Goal: Information Seeking & Learning: Find contact information

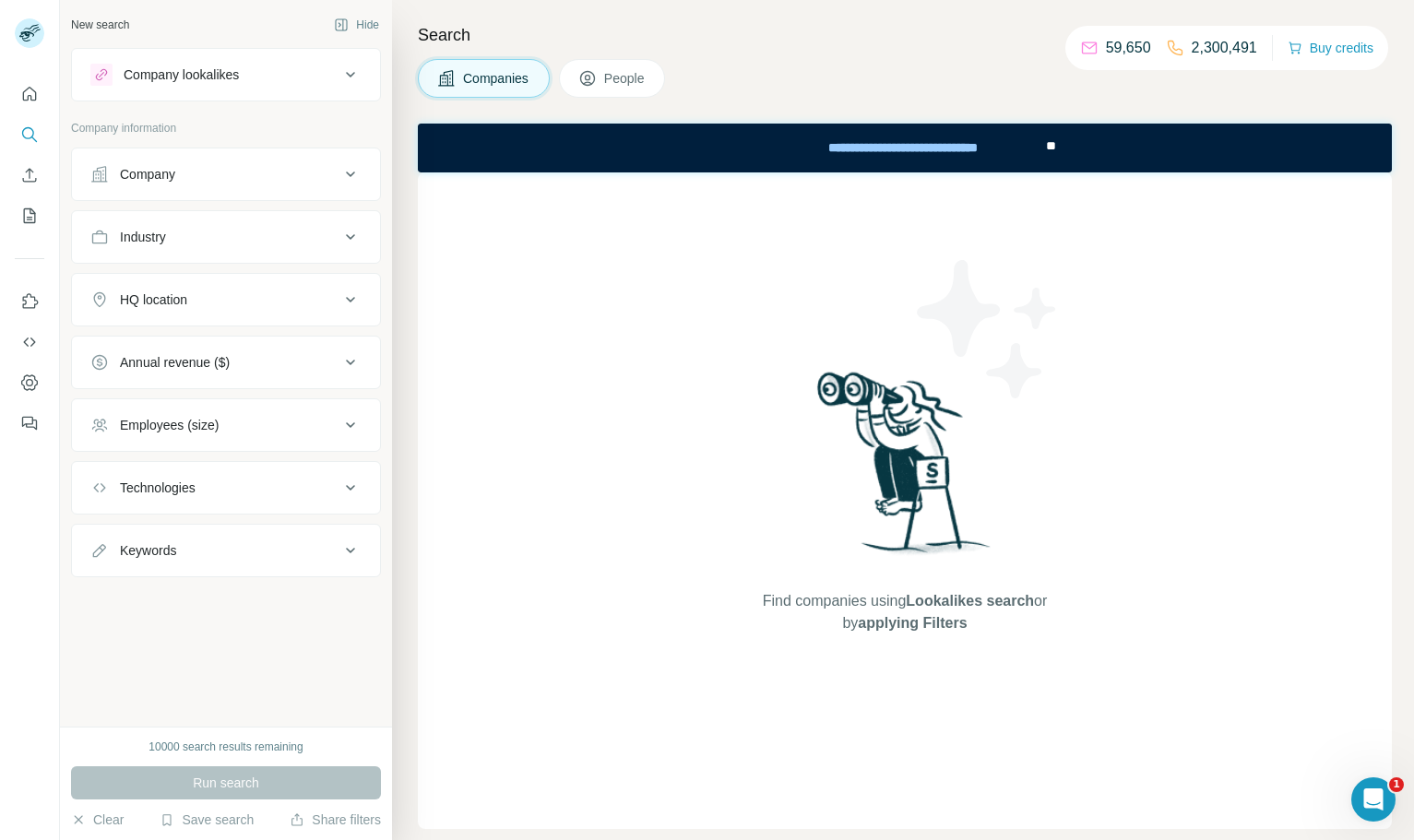
click at [238, 187] on button "Company" at bounding box center [226, 174] width 308 height 45
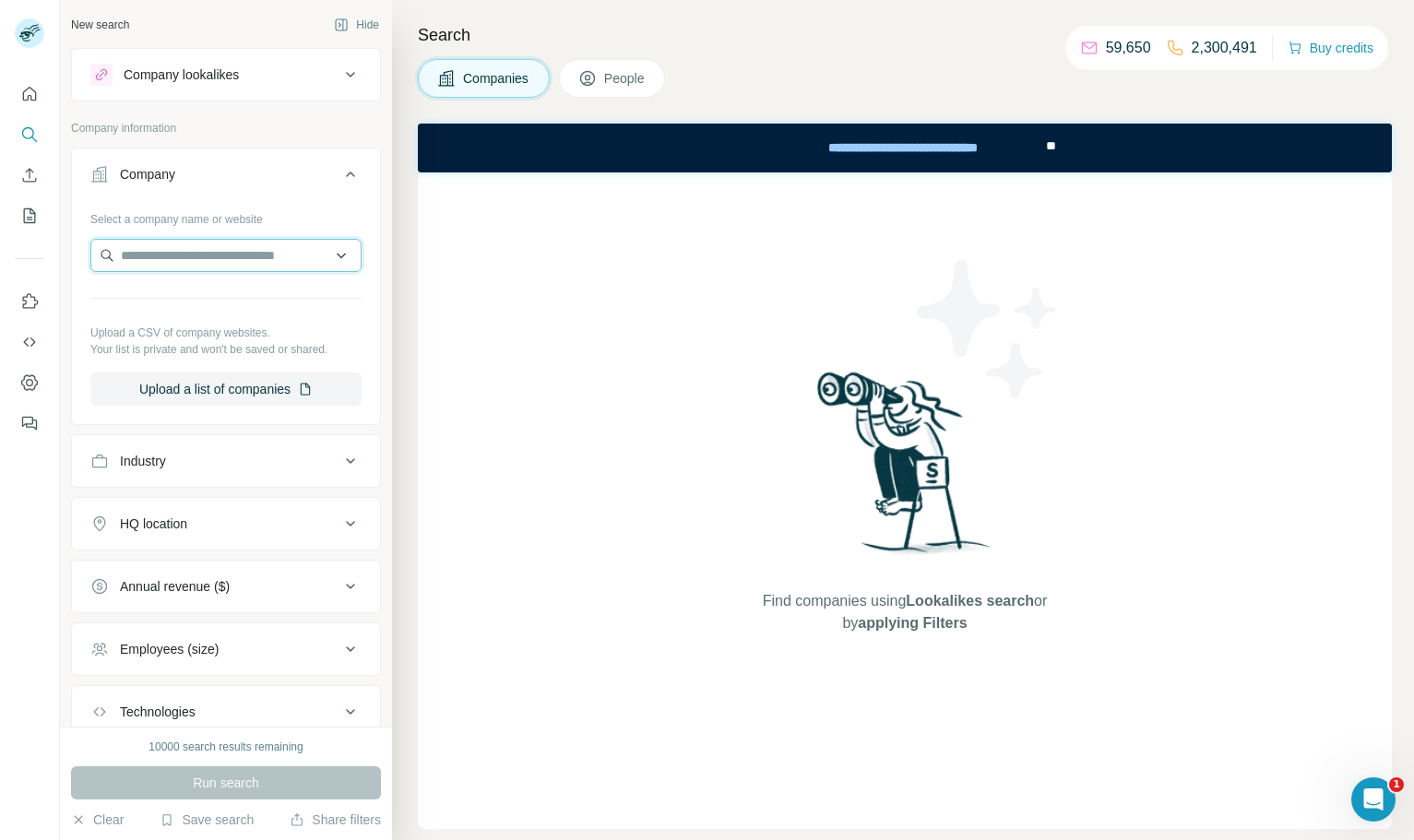
click at [213, 256] on input "text" at bounding box center [225, 255] width 271 height 33
paste input "**********"
type input "**********"
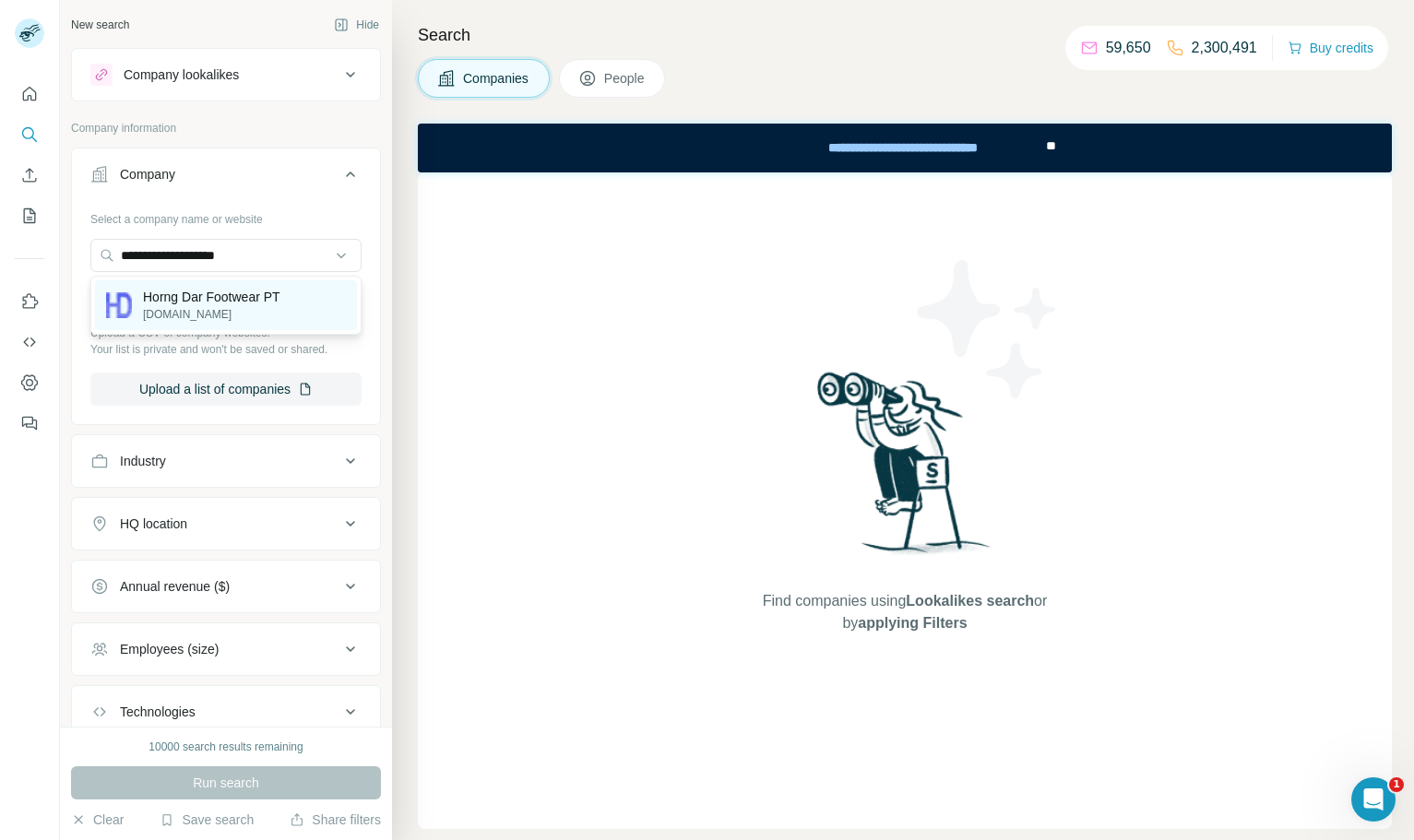
click at [239, 314] on p "[DOMAIN_NAME]" at bounding box center [211, 314] width 137 height 17
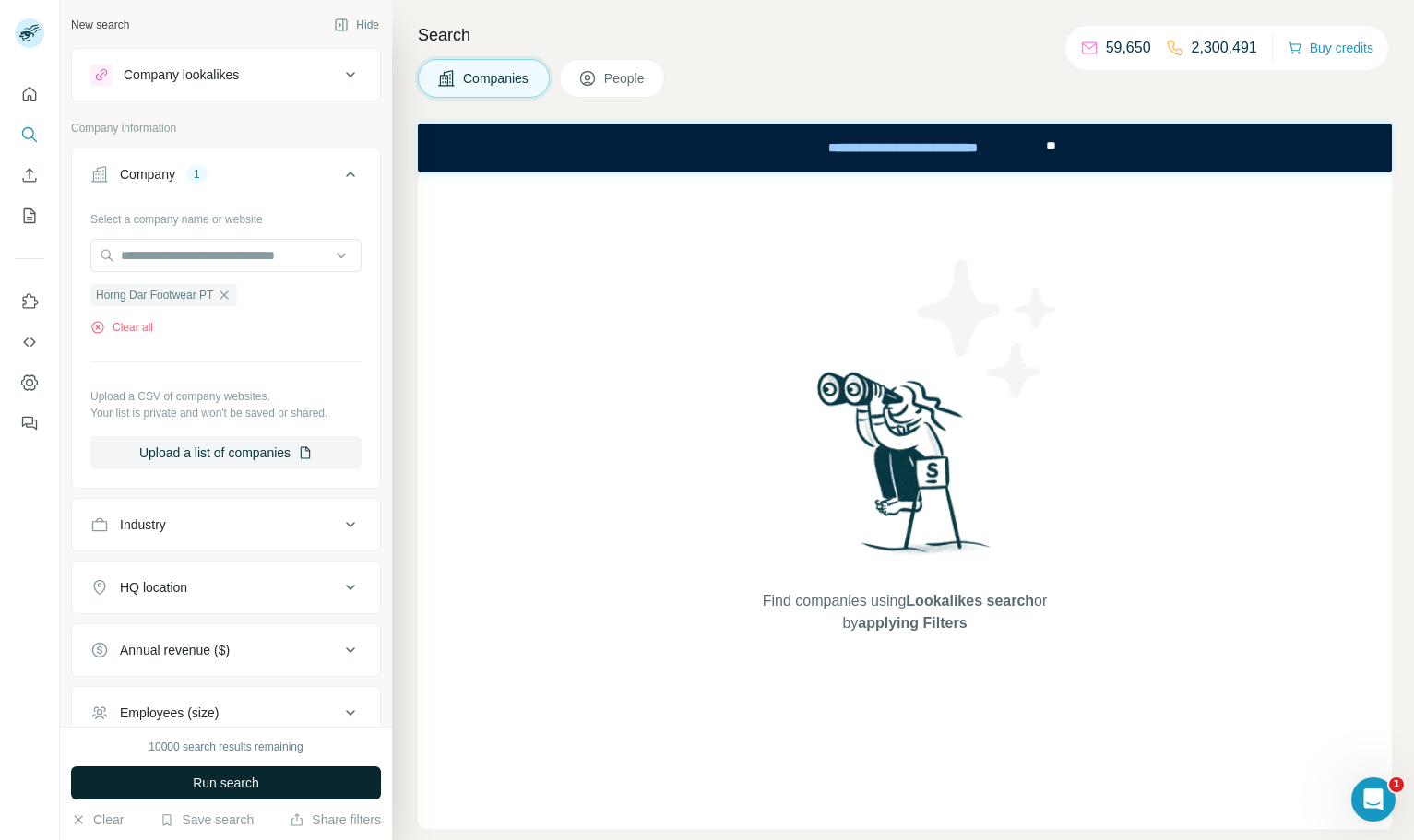
click at [252, 790] on span "Run search" at bounding box center [225, 782] width 66 height 19
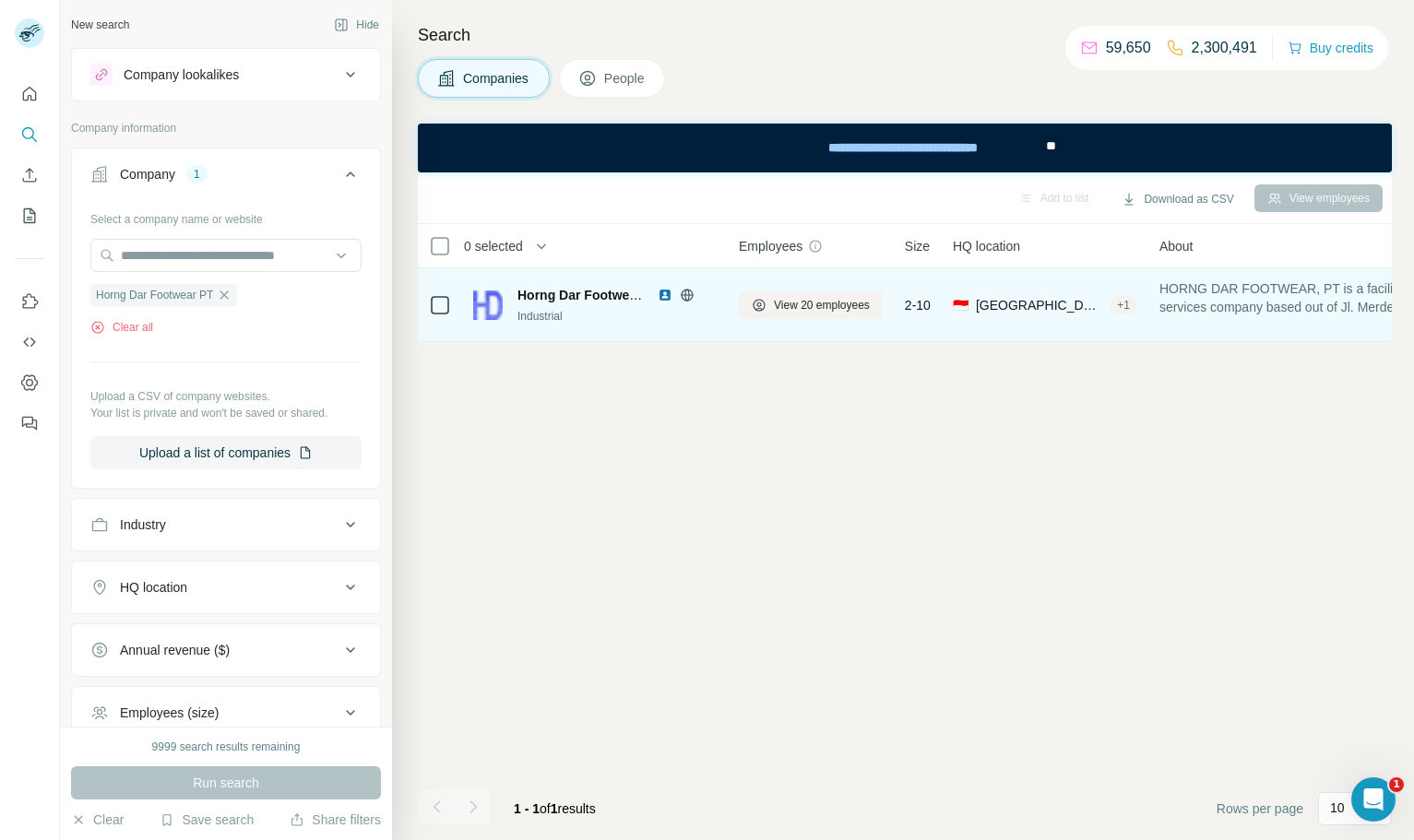
click at [661, 298] on img at bounding box center [665, 295] width 15 height 15
click at [769, 305] on button "View 20 employees" at bounding box center [811, 305] width 144 height 28
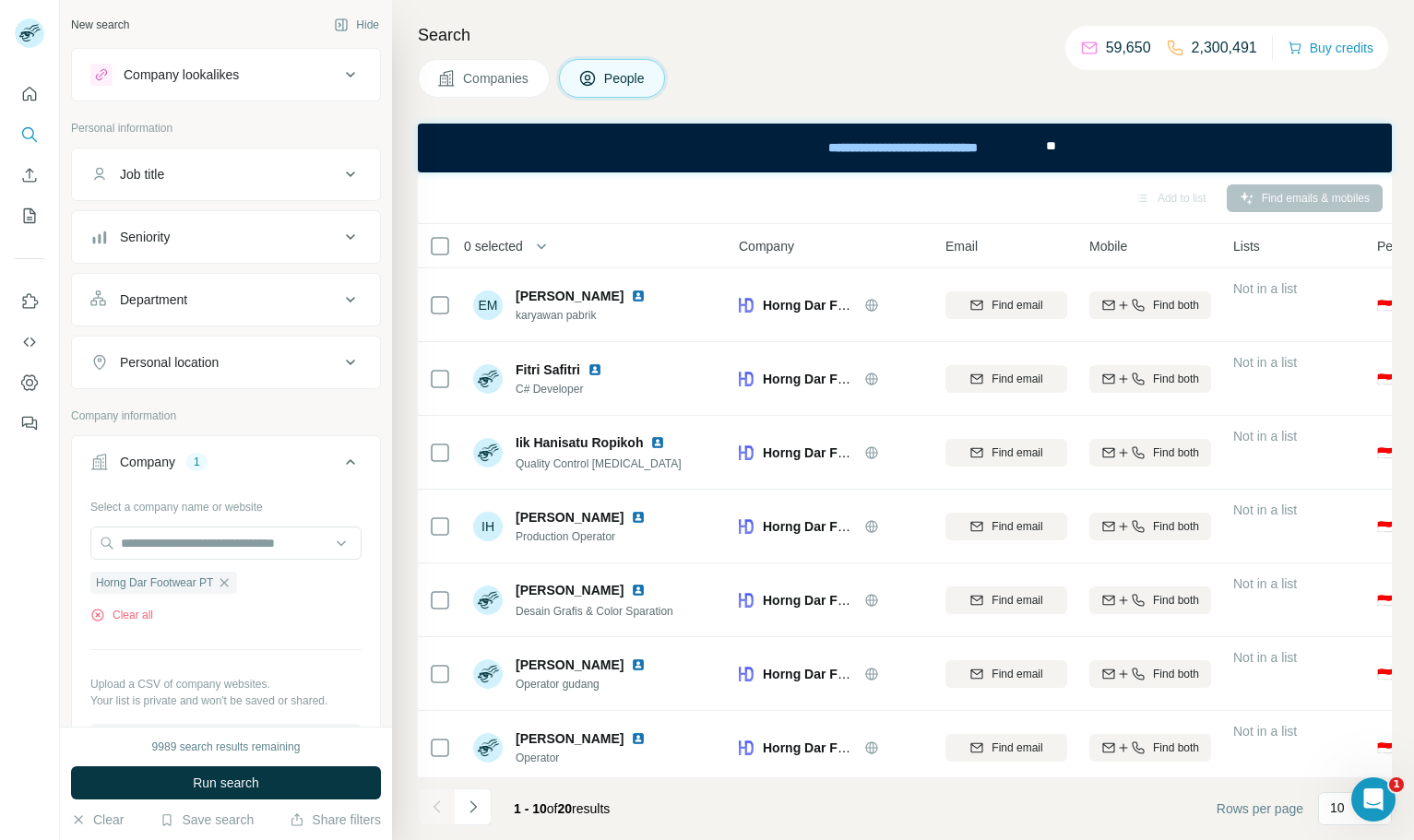
click at [469, 77] on span "Companies" at bounding box center [497, 78] width 67 height 19
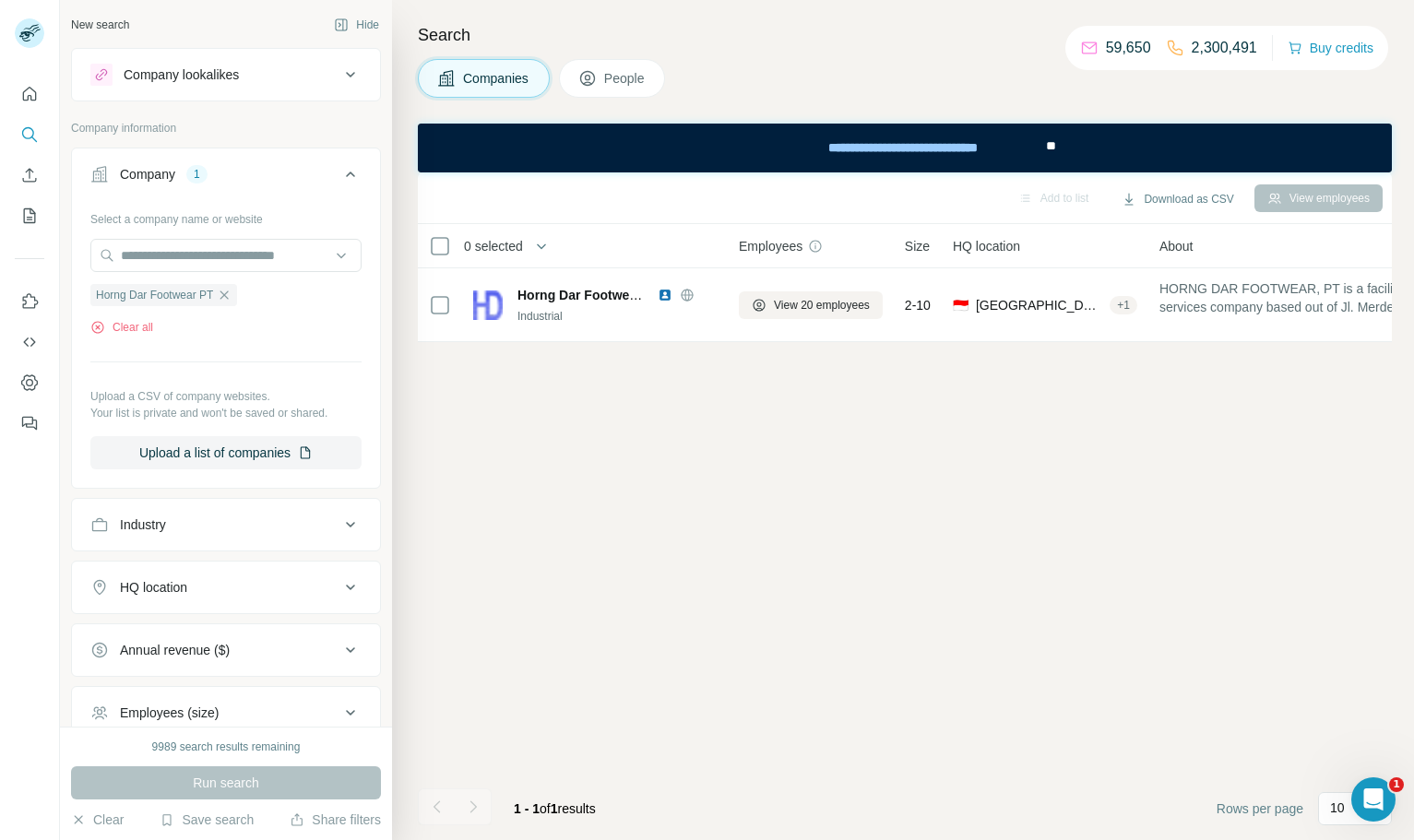
click at [640, 79] on span "People" at bounding box center [625, 78] width 43 height 19
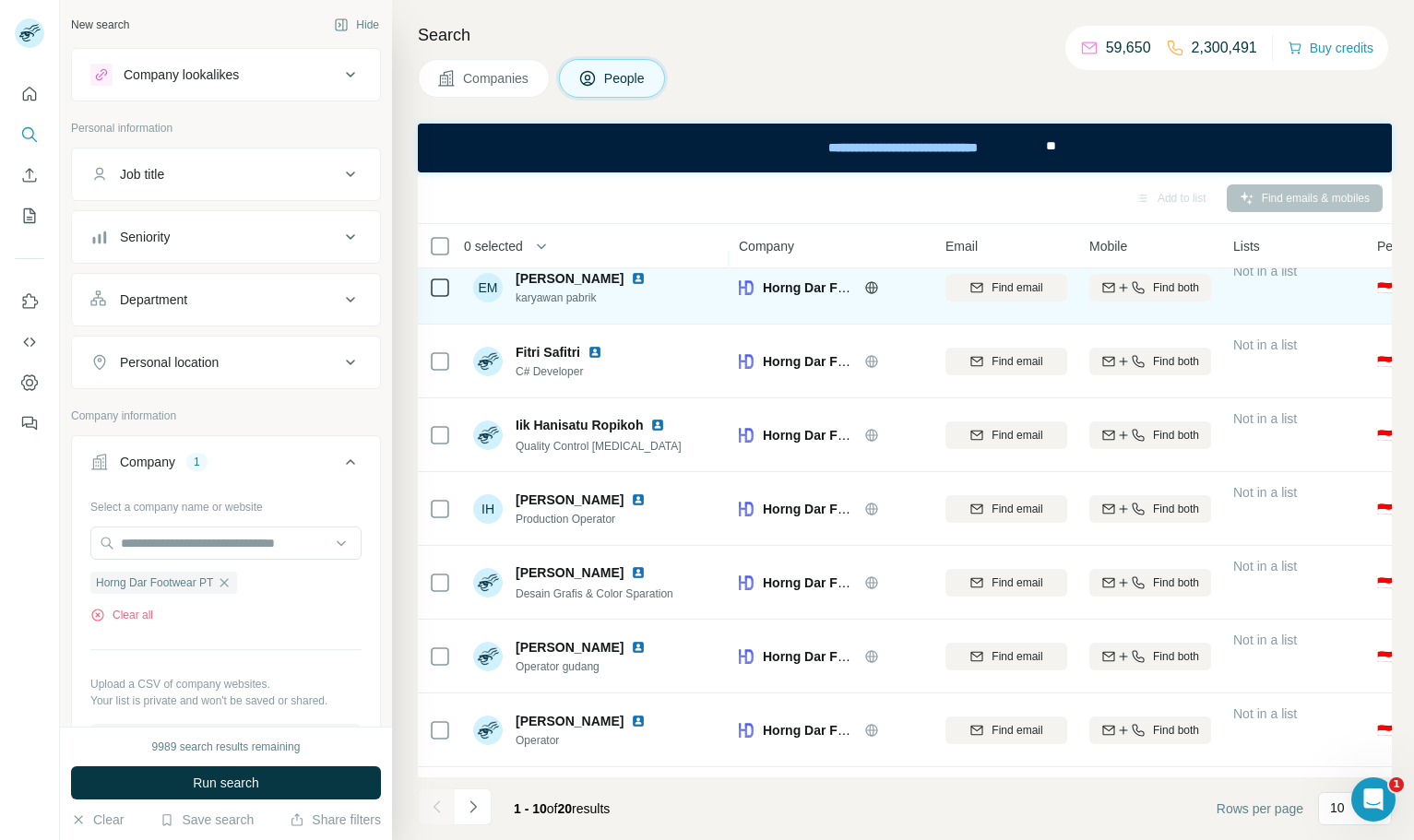
scroll to position [20, 0]
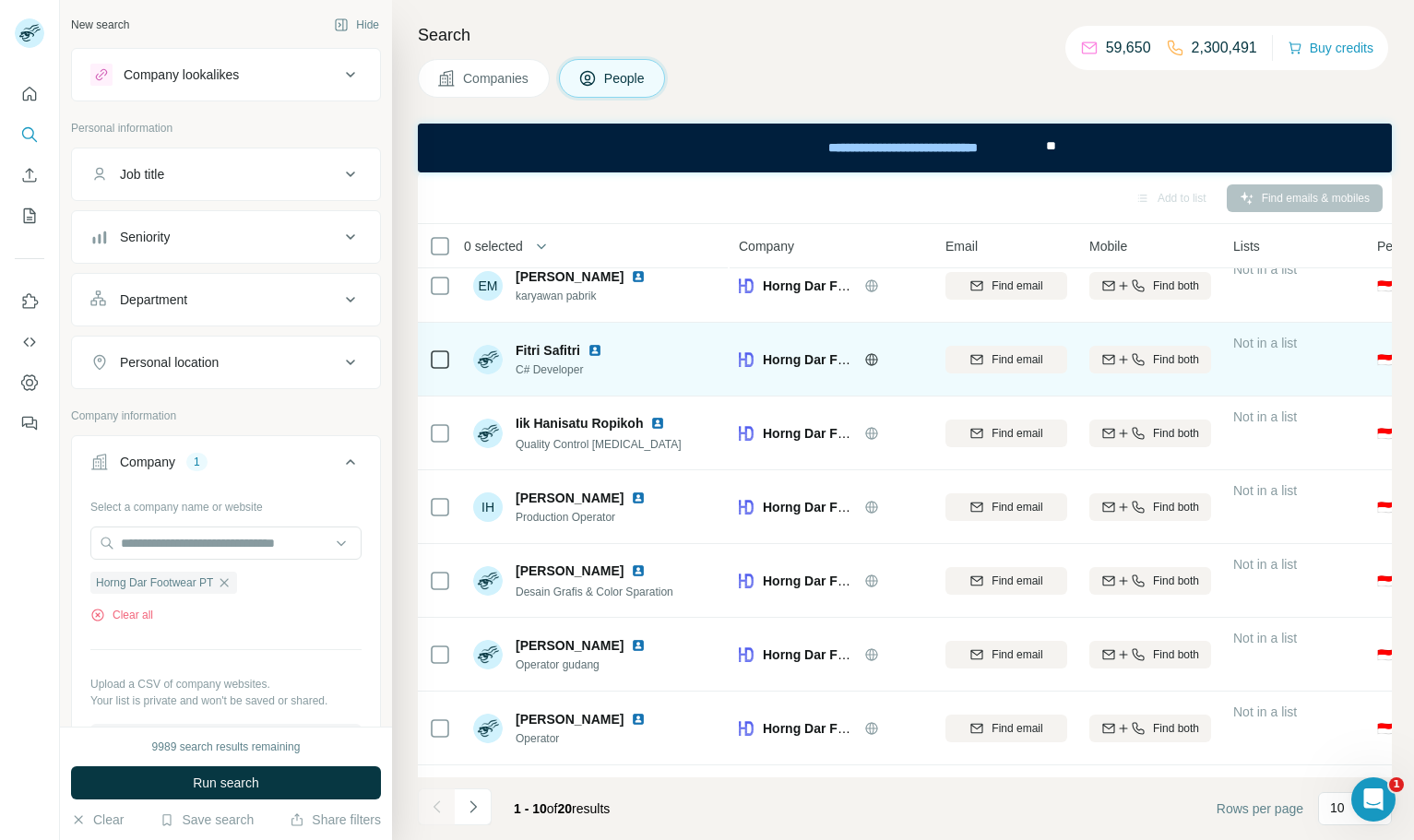
click at [599, 349] on img at bounding box center [594, 350] width 15 height 15
click at [991, 362] on span "Find email" at bounding box center [1016, 359] width 51 height 17
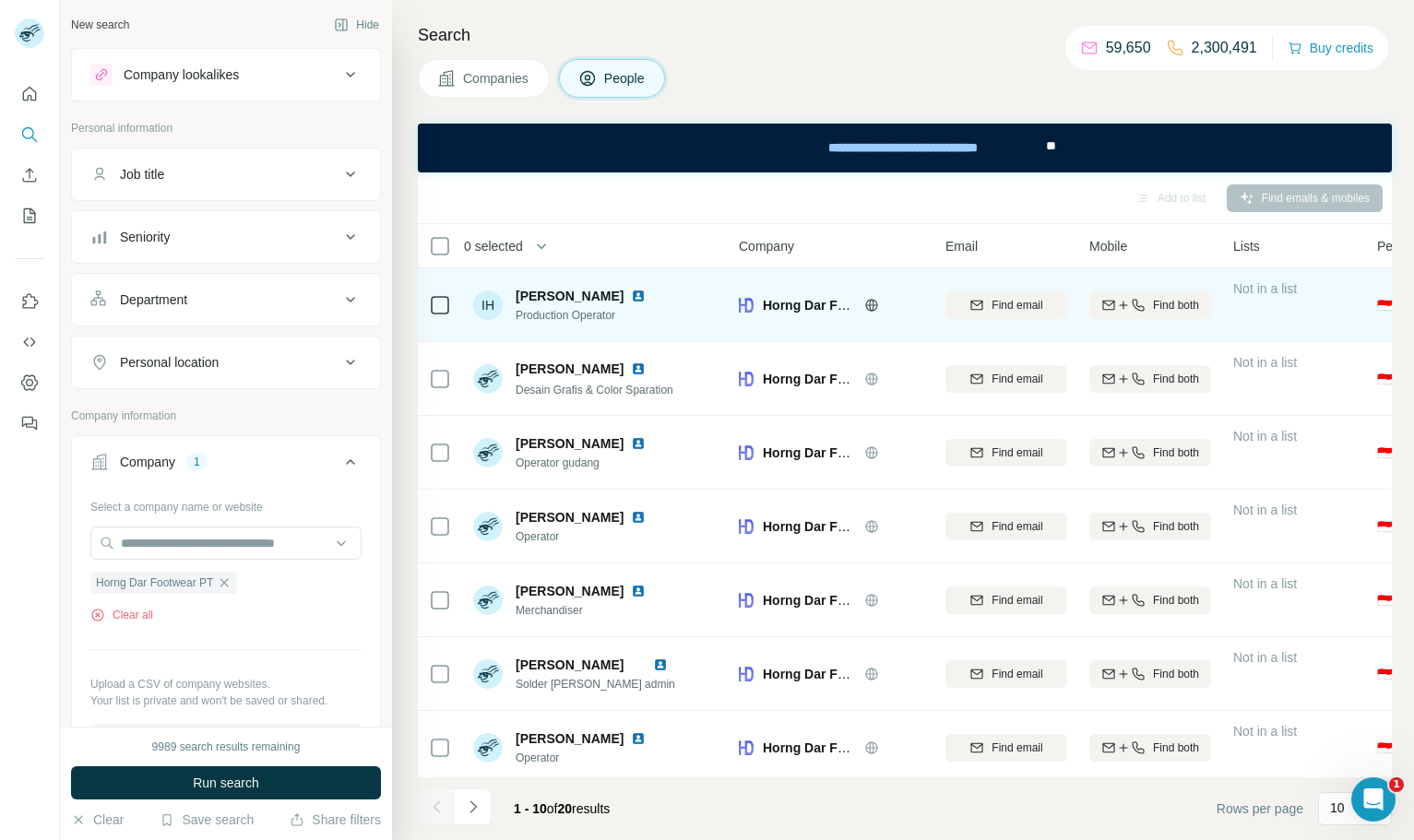
scroll to position [229, 0]
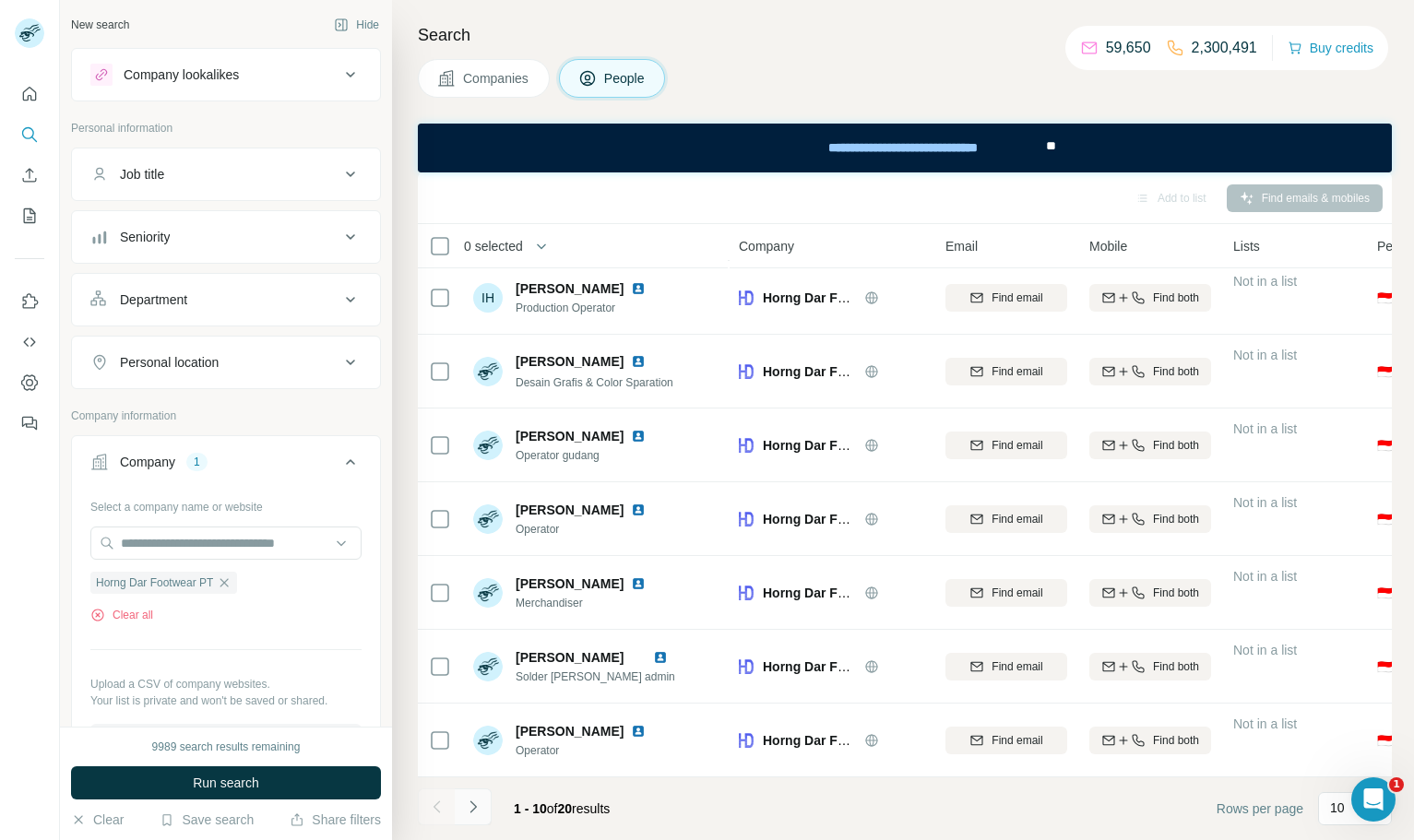
click at [486, 804] on button "Navigate to next page" at bounding box center [472, 806] width 37 height 37
click at [428, 804] on icon "Navigate to previous page" at bounding box center [437, 806] width 19 height 19
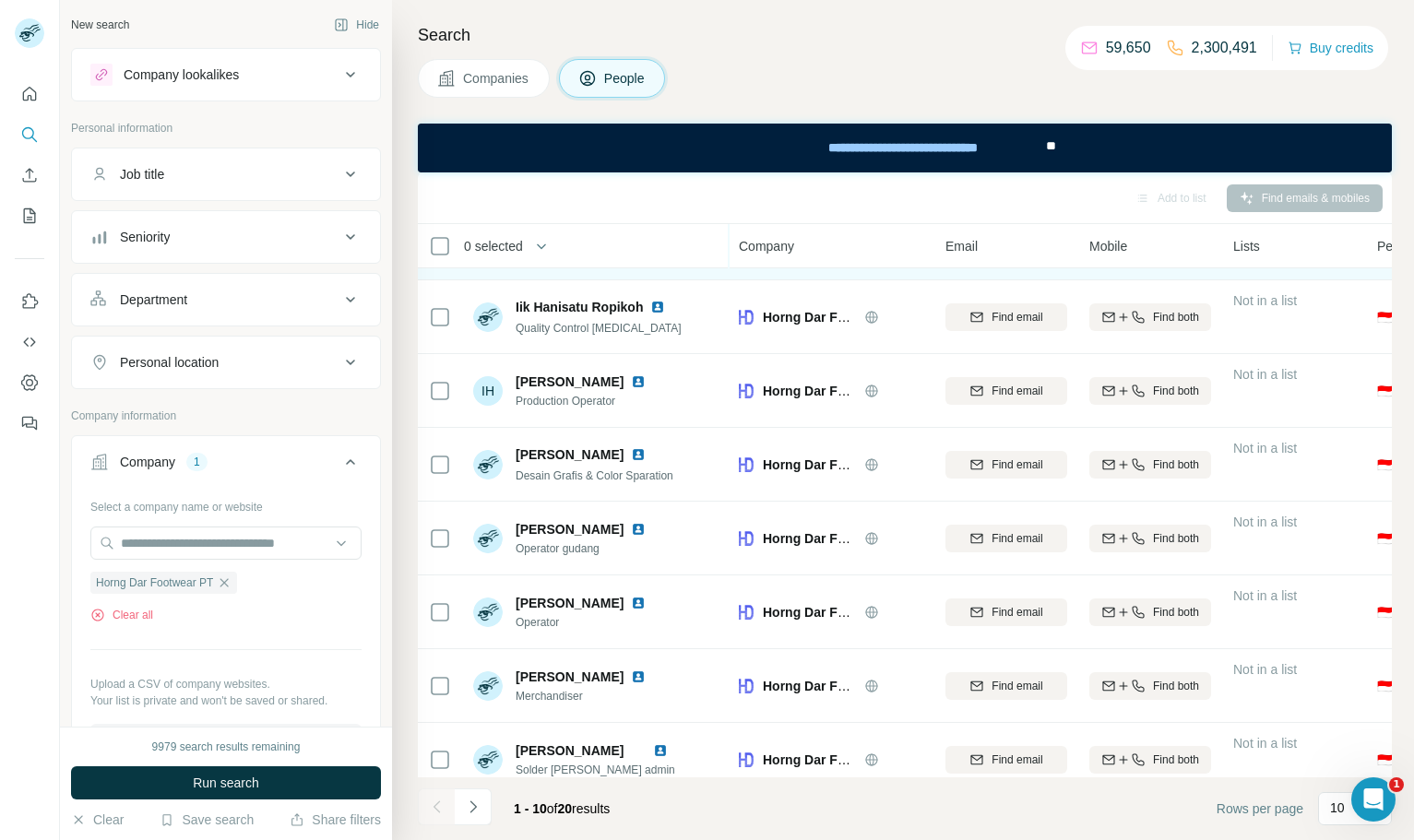
scroll to position [0, 0]
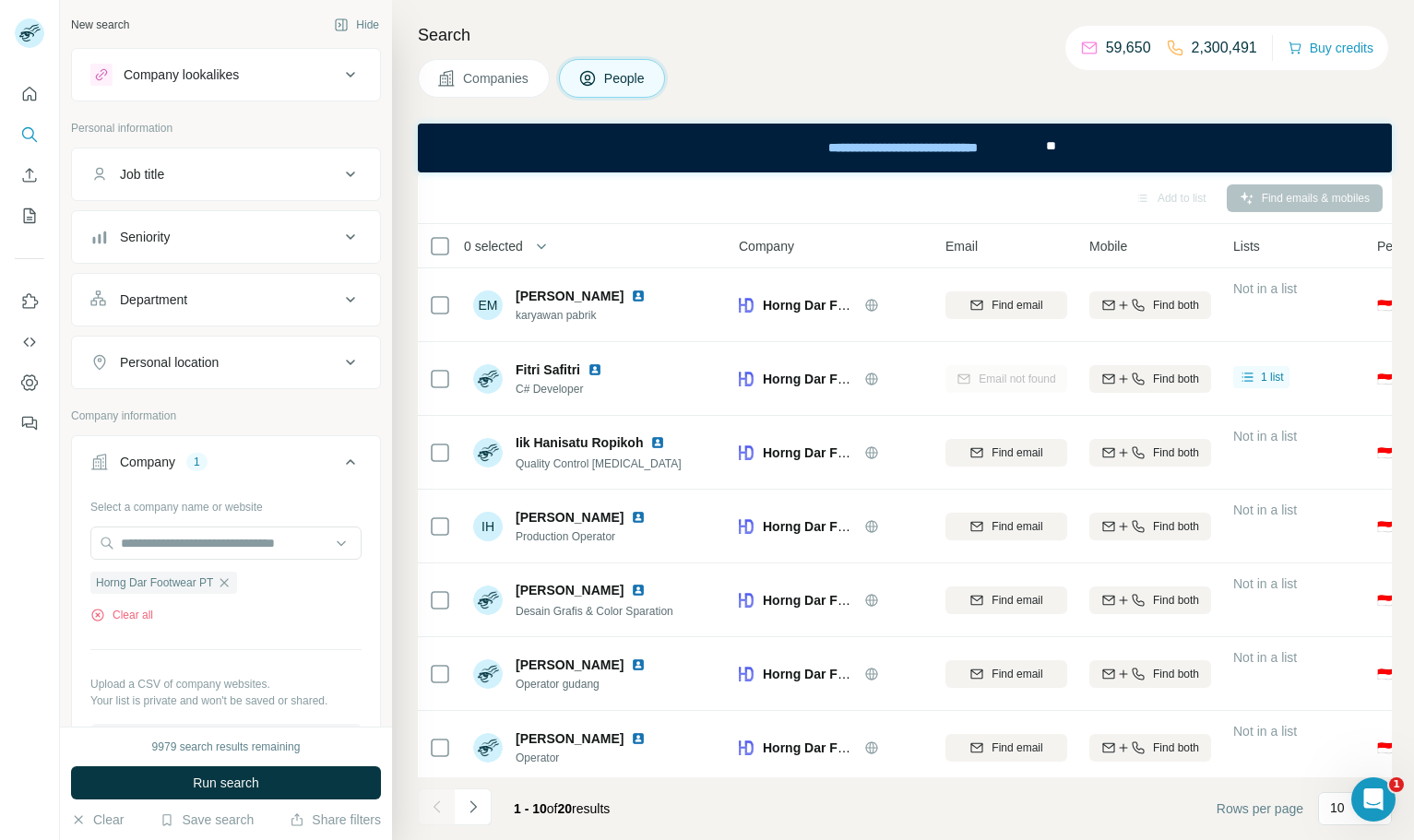
click at [476, 69] on span "Companies" at bounding box center [497, 78] width 67 height 19
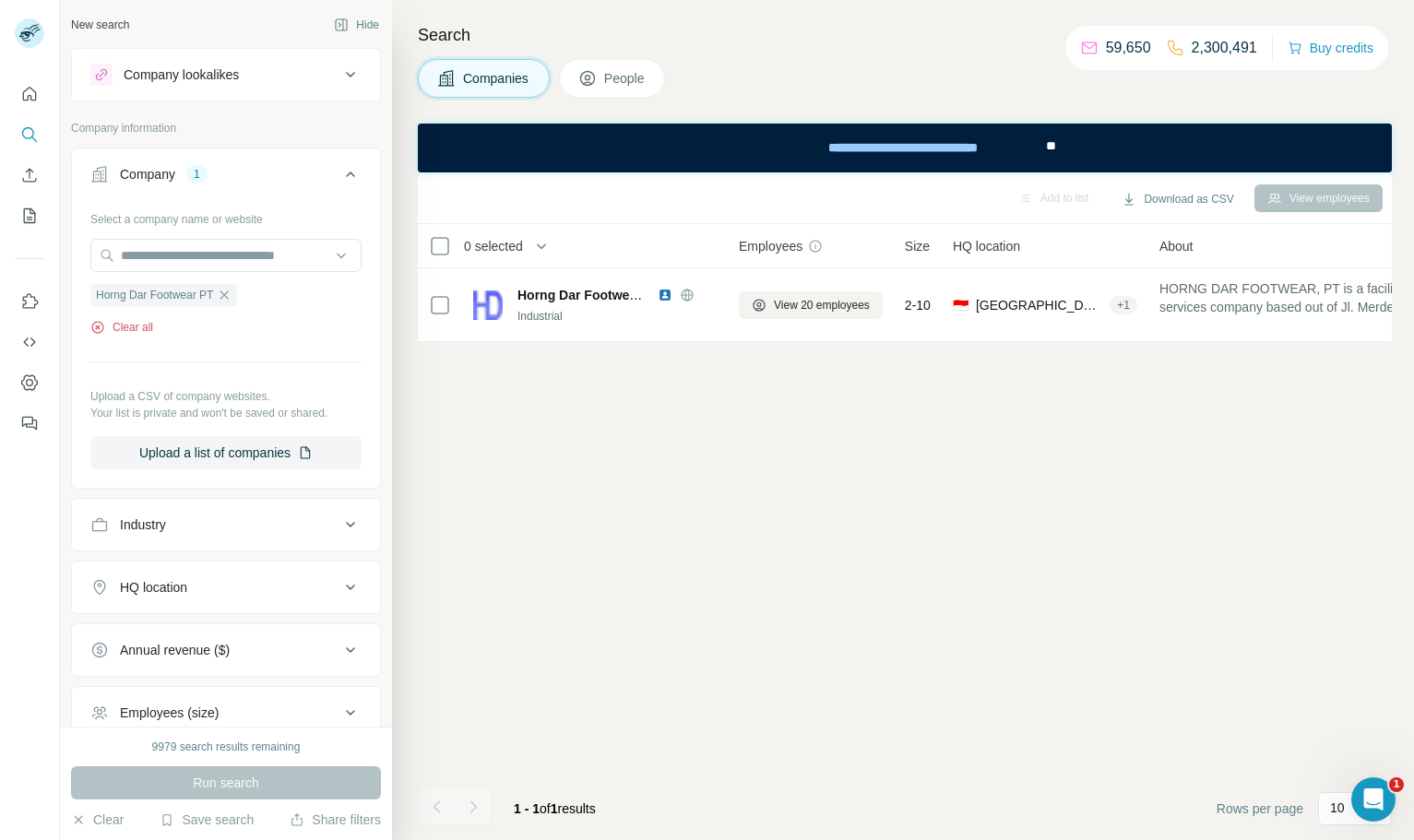
click at [143, 329] on button "Clear all" at bounding box center [121, 327] width 63 height 17
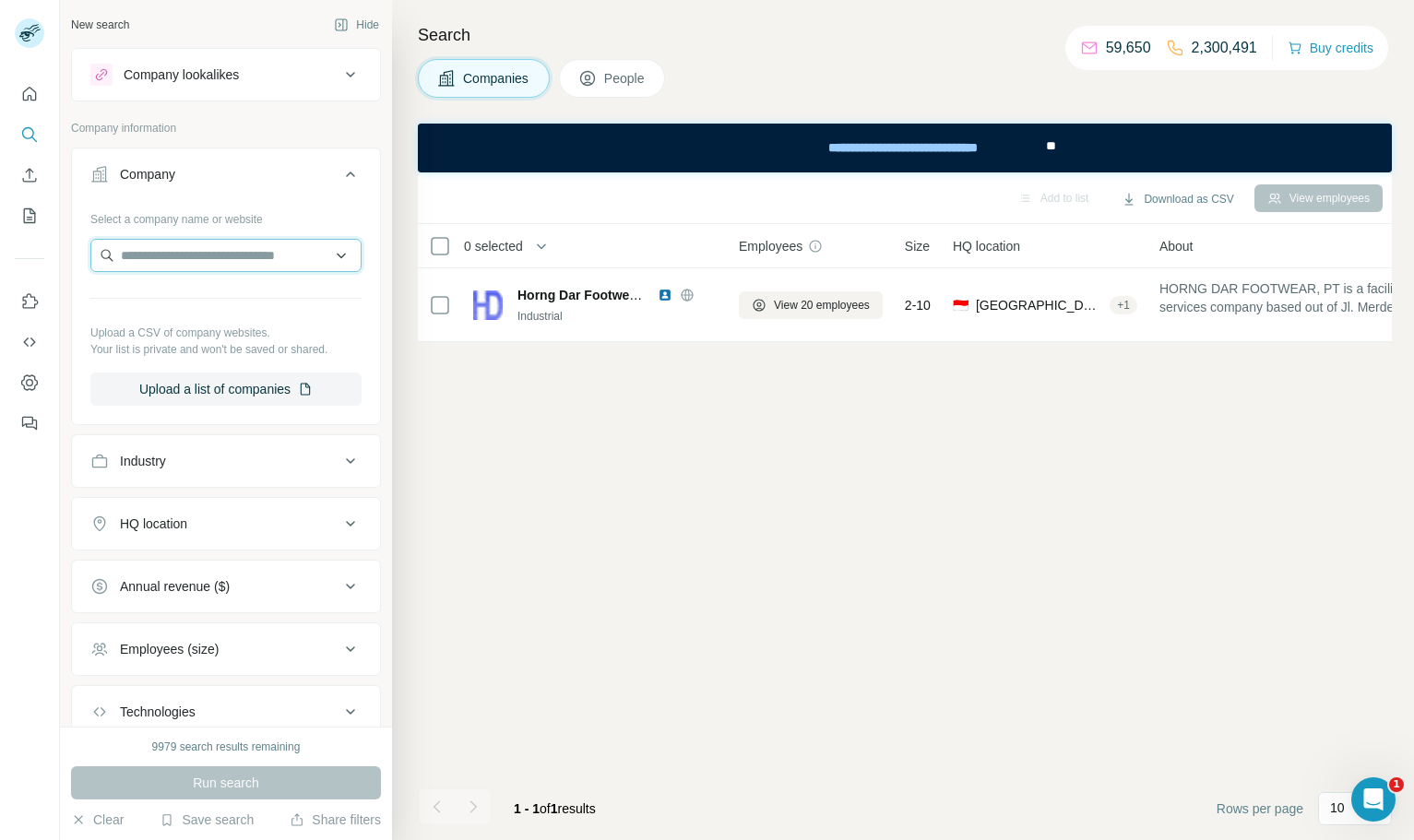
click at [229, 263] on input "text" at bounding box center [225, 255] width 271 height 33
type input "**********"
click at [298, 294] on div "Fin Komodo Teknologi [DOMAIN_NAME]" at bounding box center [226, 305] width 262 height 50
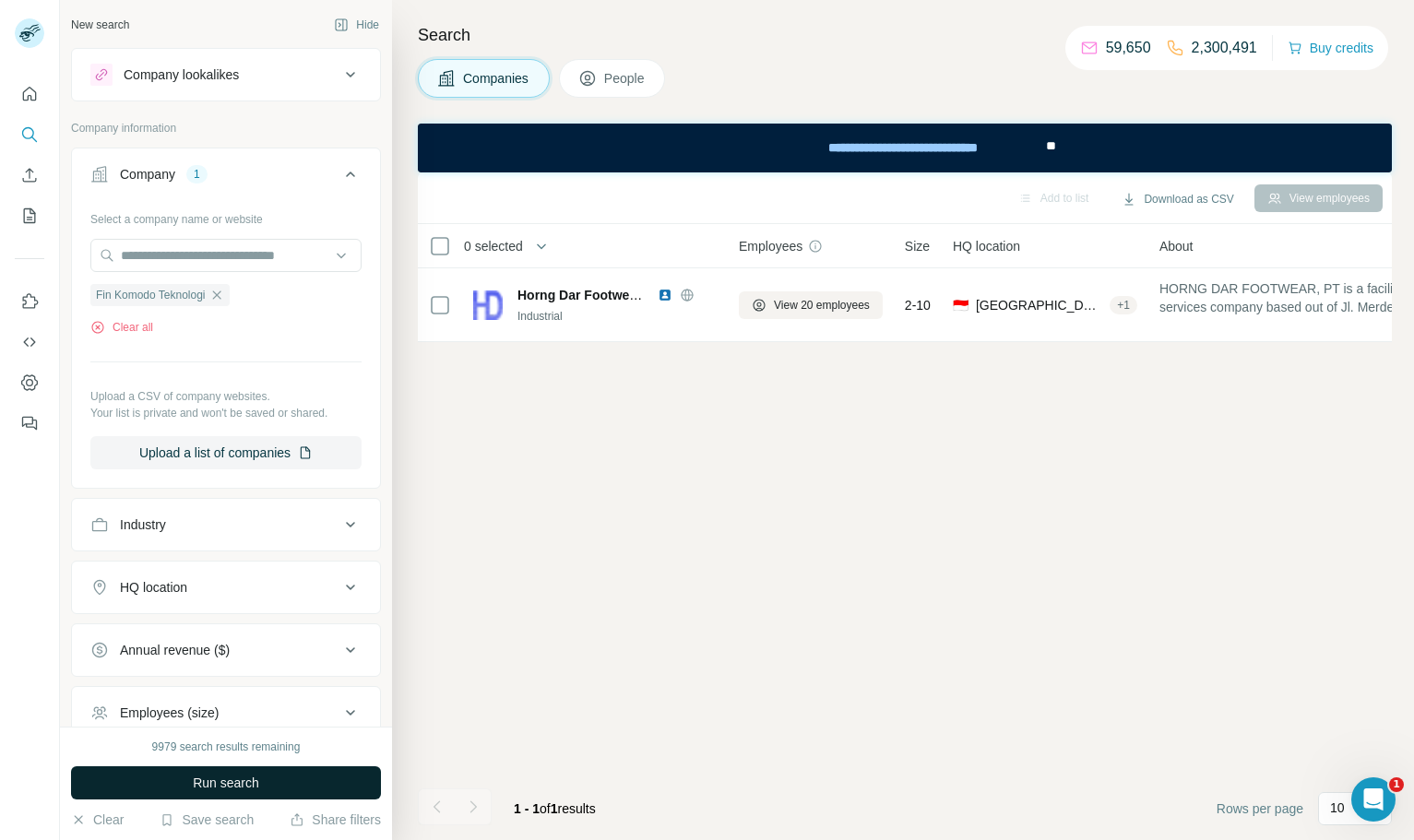
click at [264, 780] on button "Run search" at bounding box center [226, 781] width 310 height 33
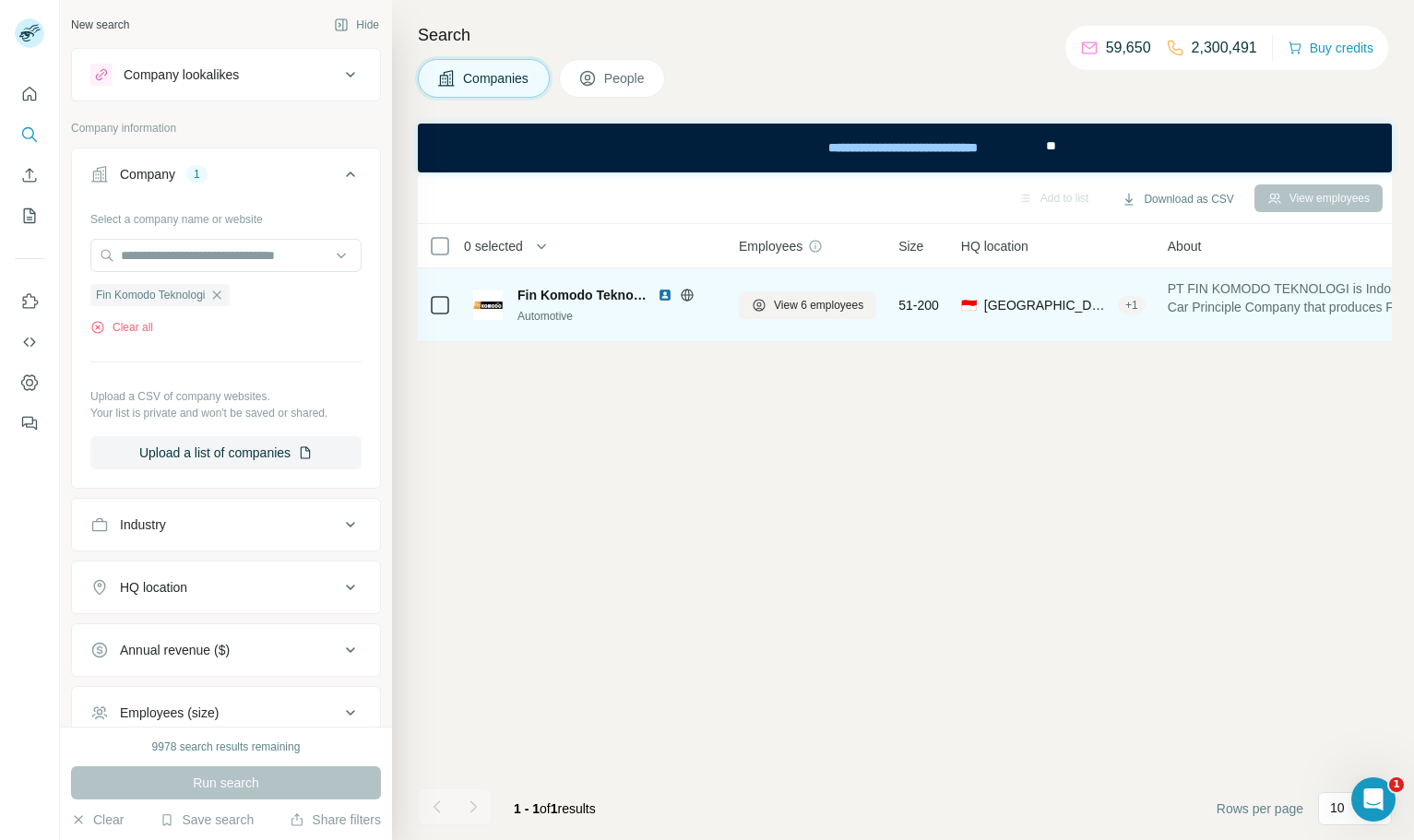
click at [663, 292] on img at bounding box center [665, 295] width 15 height 15
click at [817, 301] on span "View 6 employees" at bounding box center [819, 304] width 89 height 17
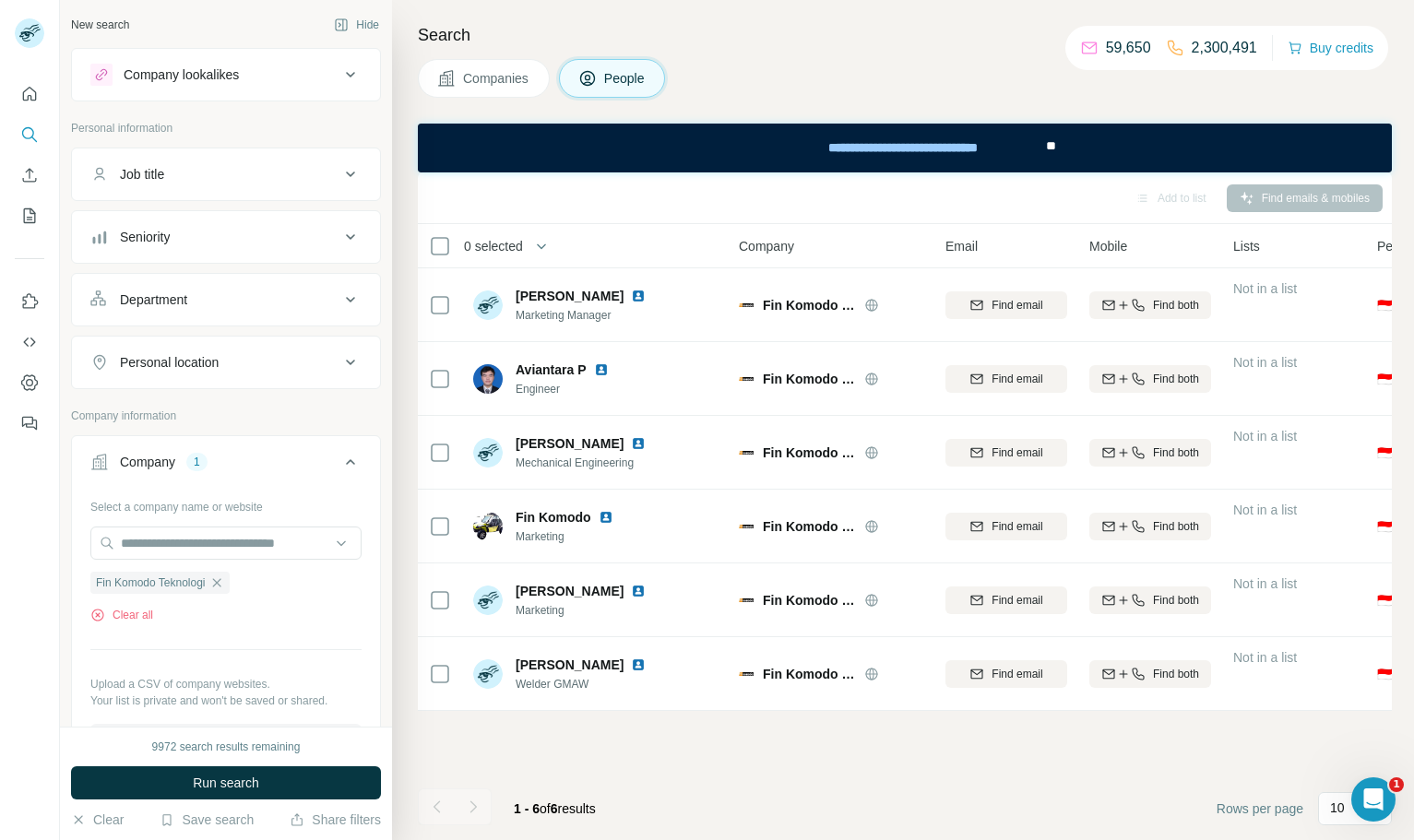
click at [449, 75] on icon at bounding box center [447, 78] width 19 height 19
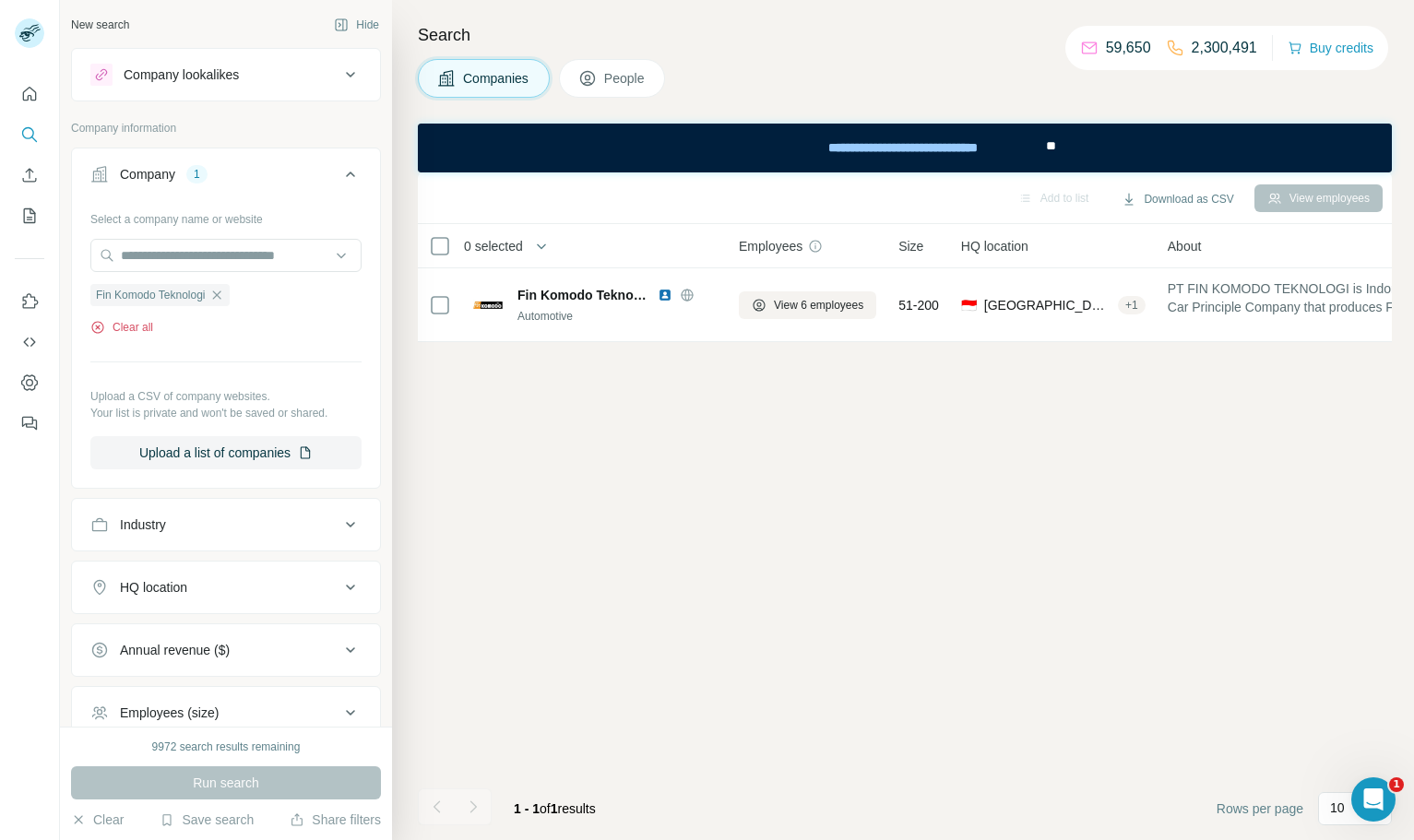
click at [130, 320] on button "Clear all" at bounding box center [121, 327] width 63 height 17
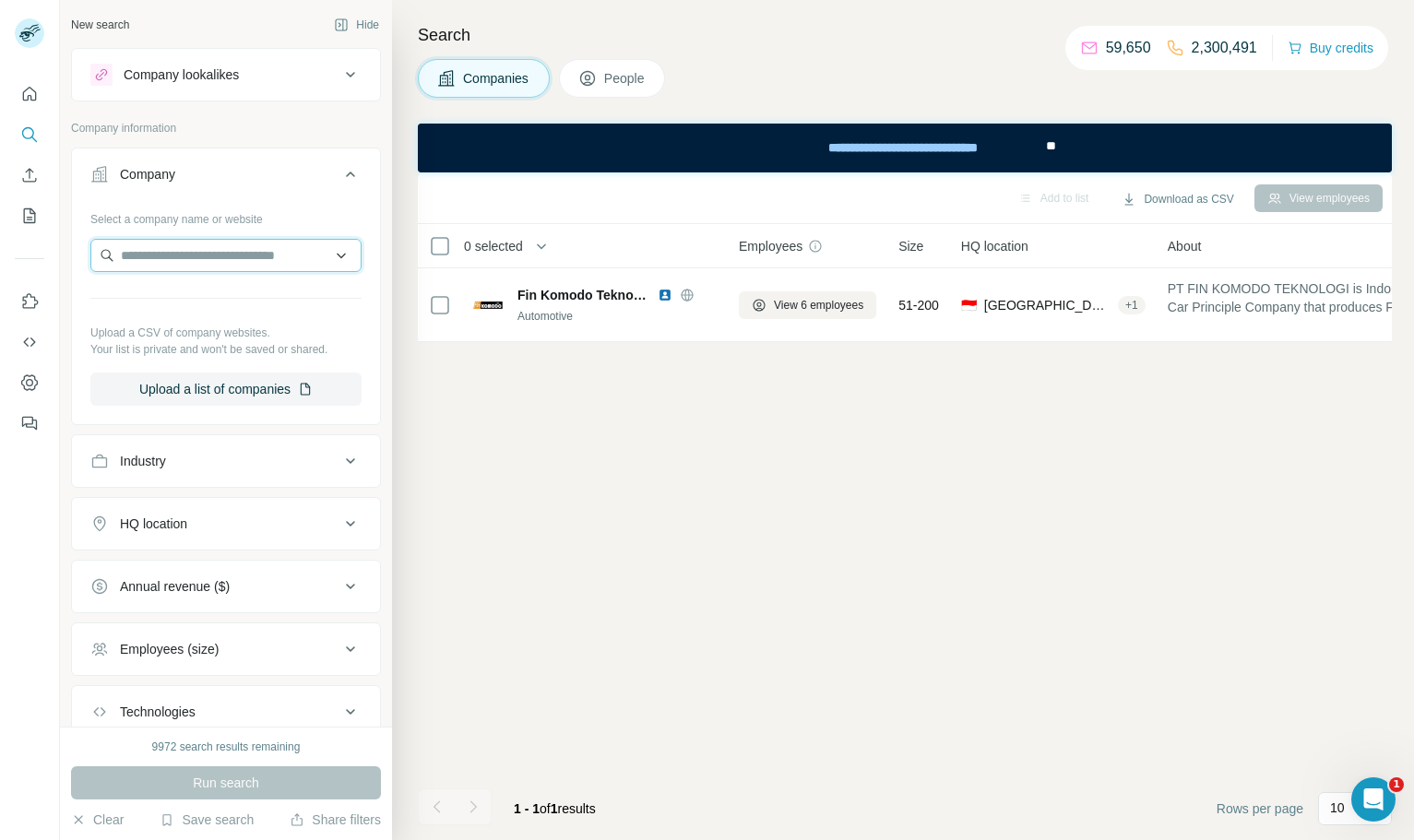
click at [214, 262] on input "text" at bounding box center [225, 255] width 271 height 33
type input "**********"
